Goal: Check status: Check status

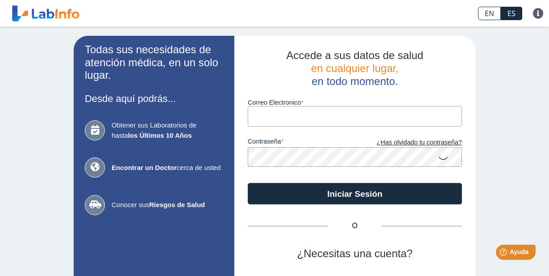
type input "[EMAIL_ADDRESS][DOMAIN_NAME]"
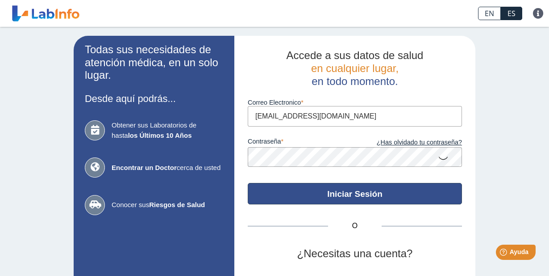
click at [380, 196] on button "Iniciar Sesión" at bounding box center [355, 193] width 214 height 21
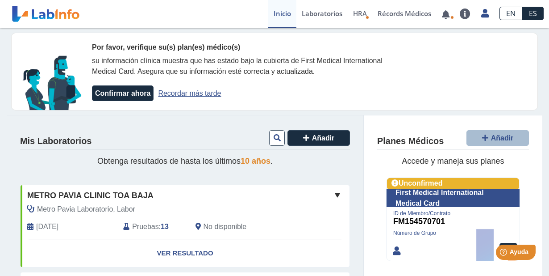
scroll to position [44, 0]
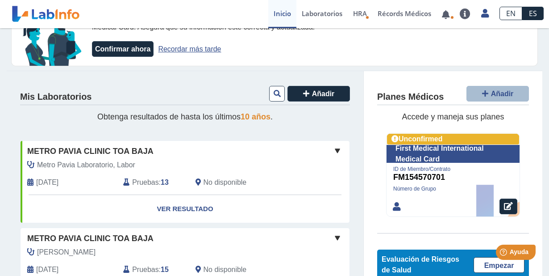
click at [186, 209] on link "Ver Resultado" at bounding box center [185, 209] width 329 height 28
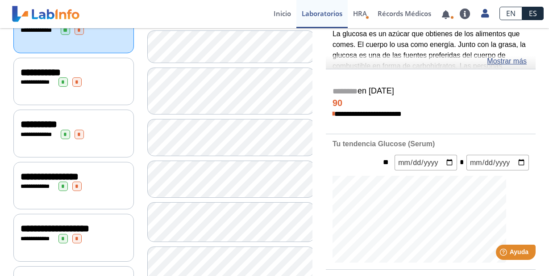
scroll to position [44, 0]
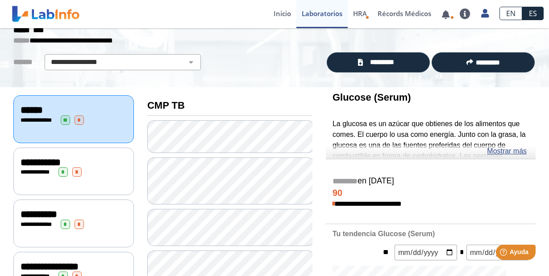
click at [500, 149] on link "Mostrar más" at bounding box center [507, 151] width 40 height 11
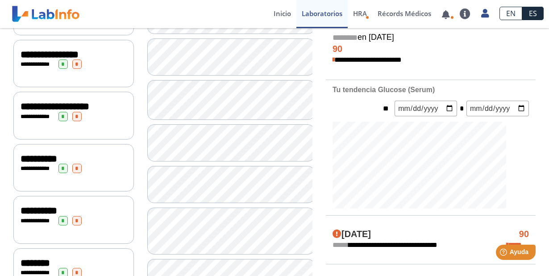
scroll to position [268, 0]
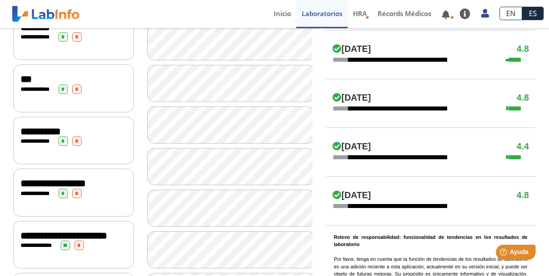
scroll to position [536, 0]
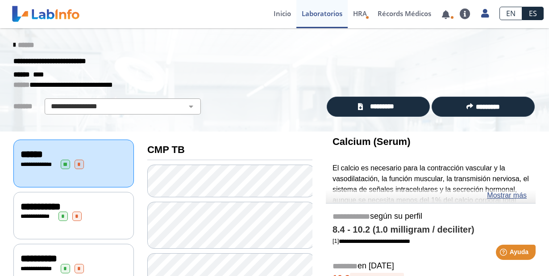
click at [101, 217] on div "**********" at bounding box center [74, 215] width 106 height 9
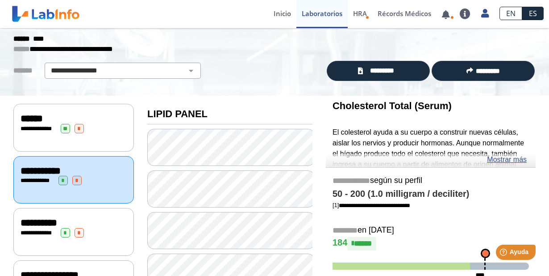
scroll to position [44, 0]
